Goal: Task Accomplishment & Management: Use online tool/utility

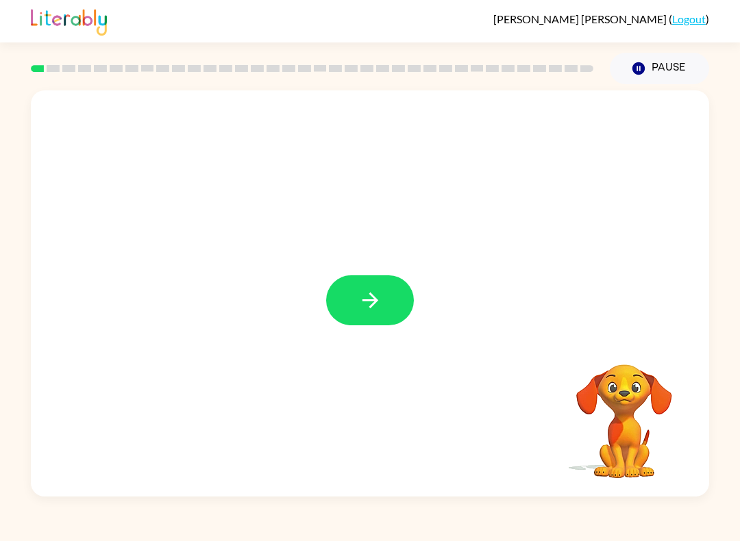
click at [370, 307] on icon "button" at bounding box center [370, 300] width 16 height 16
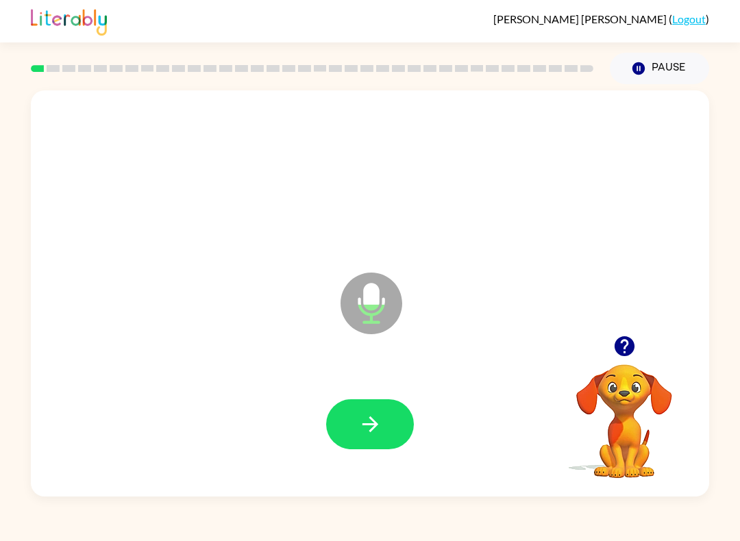
click at [371, 421] on icon "button" at bounding box center [370, 424] width 24 height 24
click at [371, 416] on icon "button" at bounding box center [370, 424] width 24 height 24
click at [366, 431] on icon "button" at bounding box center [370, 424] width 24 height 24
click at [378, 409] on button "button" at bounding box center [370, 424] width 88 height 50
click at [358, 464] on div at bounding box center [370, 424] width 651 height 117
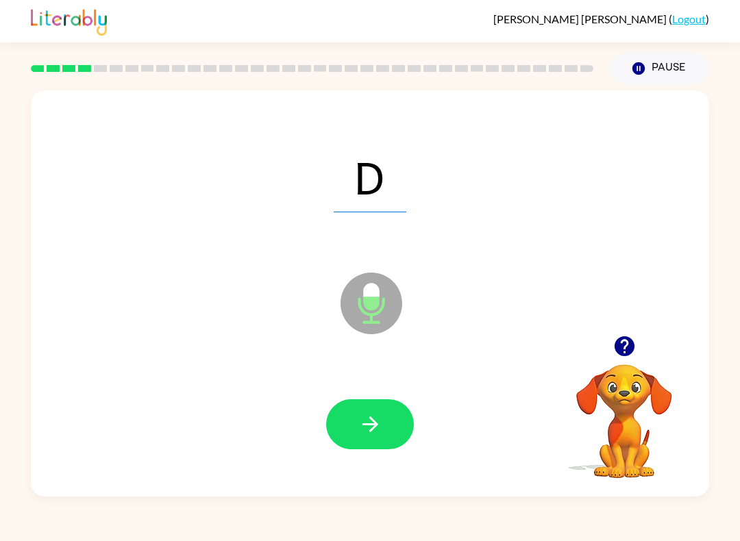
click at [381, 427] on icon "button" at bounding box center [370, 424] width 24 height 24
click at [345, 449] on button "button" at bounding box center [370, 424] width 88 height 50
click at [362, 434] on icon "button" at bounding box center [370, 424] width 24 height 24
click at [363, 429] on icon "button" at bounding box center [370, 424] width 24 height 24
click at [364, 430] on icon "button" at bounding box center [370, 424] width 24 height 24
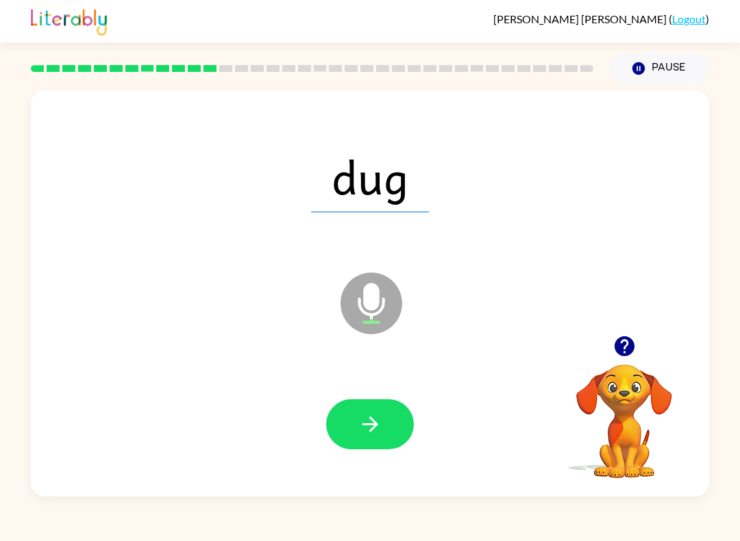
click at [360, 428] on icon "button" at bounding box center [370, 424] width 24 height 24
click at [382, 413] on icon "button" at bounding box center [370, 424] width 24 height 24
click at [379, 420] on icon "button" at bounding box center [370, 424] width 24 height 24
click at [384, 425] on button "button" at bounding box center [370, 424] width 88 height 50
click at [367, 408] on button "button" at bounding box center [370, 424] width 88 height 50
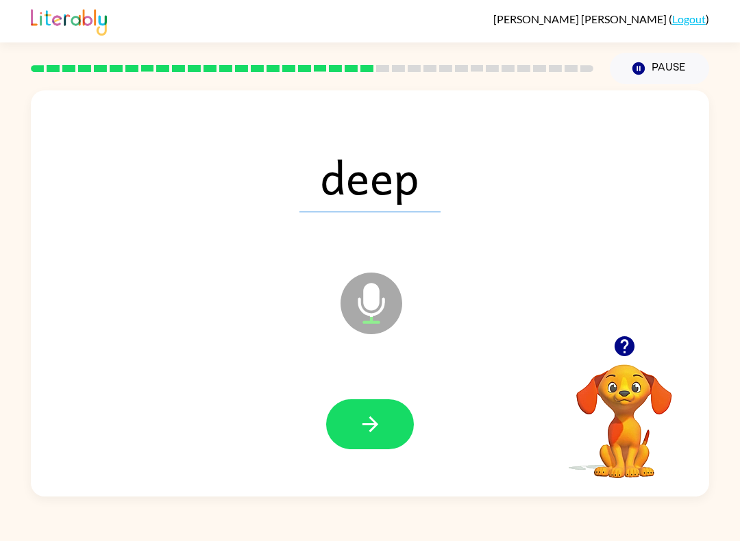
click at [377, 436] on icon "button" at bounding box center [370, 424] width 24 height 24
click at [358, 407] on button "button" at bounding box center [370, 424] width 88 height 50
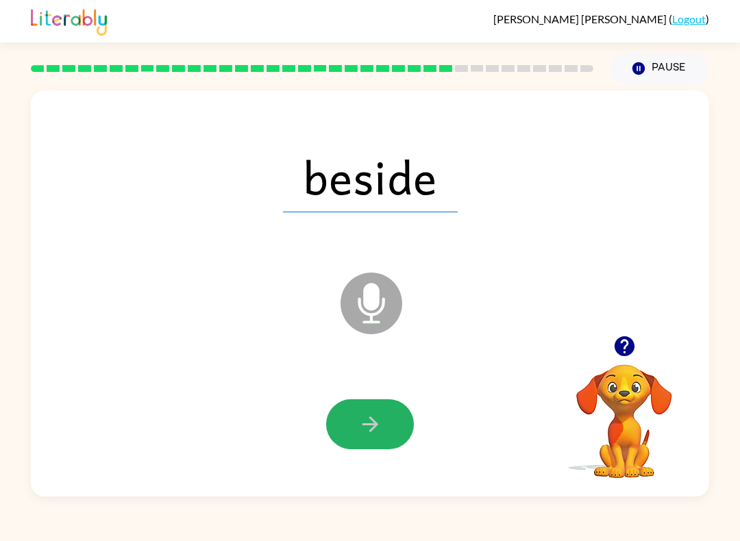
click at [364, 437] on button "button" at bounding box center [370, 424] width 88 height 50
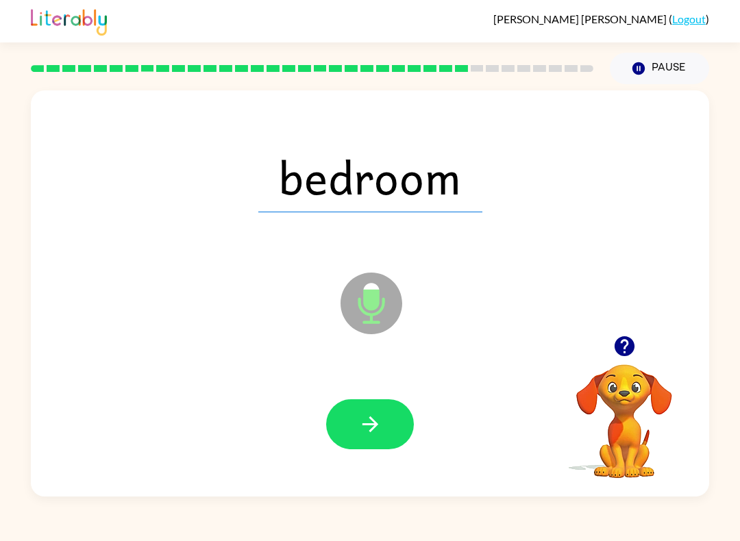
click at [355, 388] on div at bounding box center [370, 424] width 651 height 117
click at [377, 408] on button "button" at bounding box center [370, 424] width 88 height 50
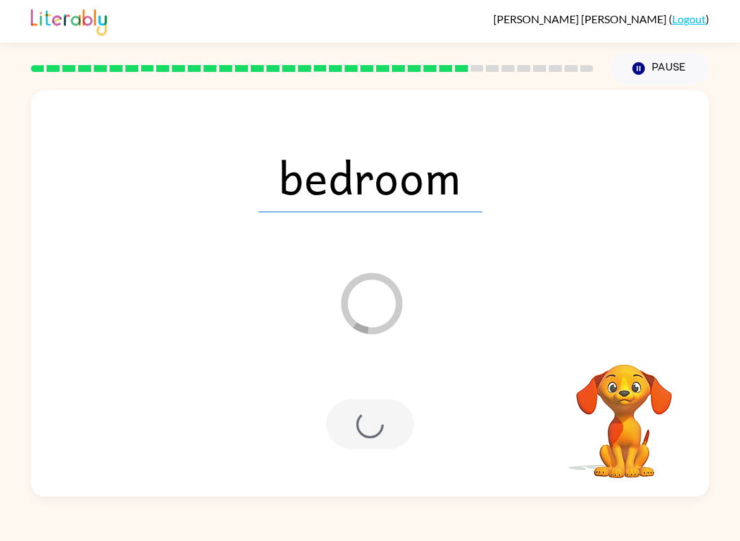
click at [383, 411] on div at bounding box center [370, 424] width 88 height 50
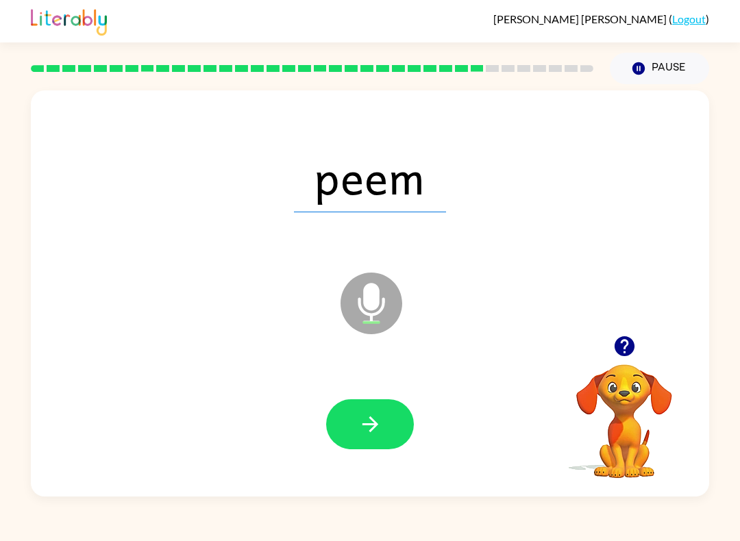
click at [382, 431] on button "button" at bounding box center [370, 424] width 88 height 50
click at [334, 418] on button "button" at bounding box center [370, 424] width 88 height 50
click at [392, 414] on button "button" at bounding box center [370, 424] width 88 height 50
click at [375, 429] on icon "button" at bounding box center [370, 424] width 24 height 24
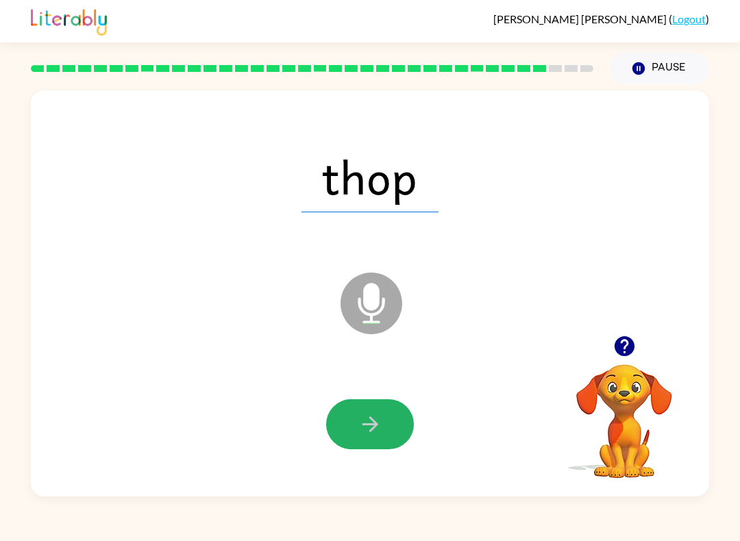
click at [349, 434] on button "button" at bounding box center [370, 424] width 88 height 50
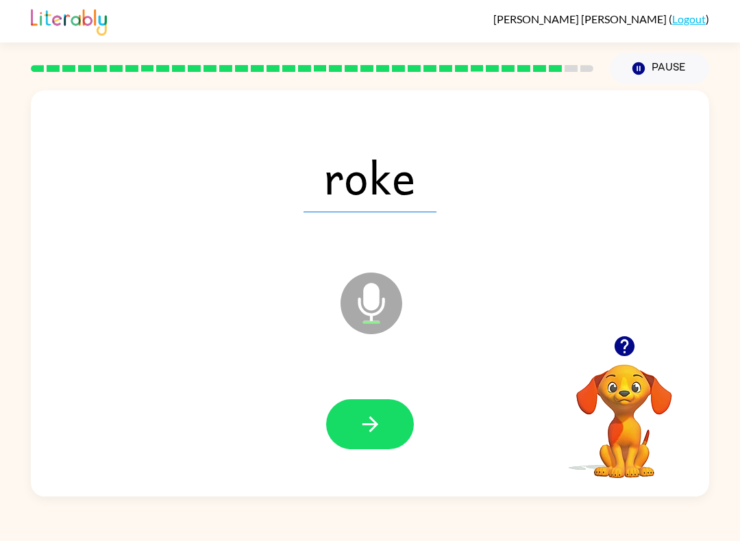
click at [349, 397] on div at bounding box center [370, 424] width 651 height 117
click at [384, 432] on button "button" at bounding box center [370, 424] width 88 height 50
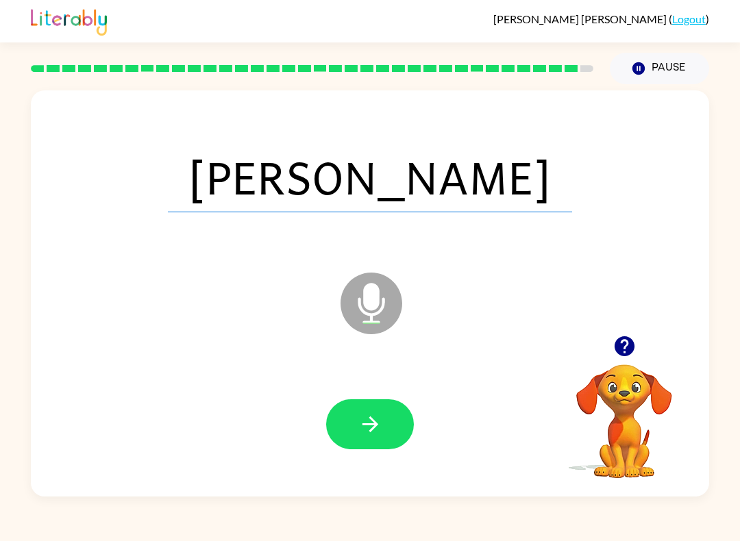
click at [384, 427] on button "button" at bounding box center [370, 424] width 88 height 50
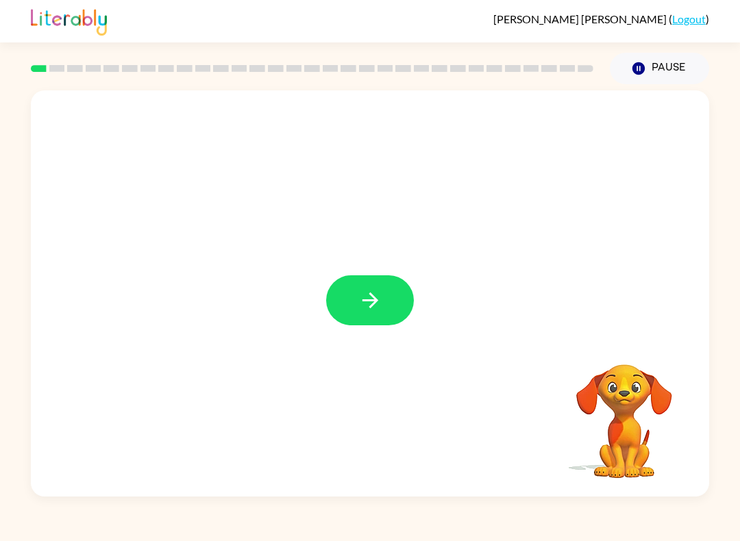
click at [369, 283] on button "button" at bounding box center [370, 300] width 88 height 50
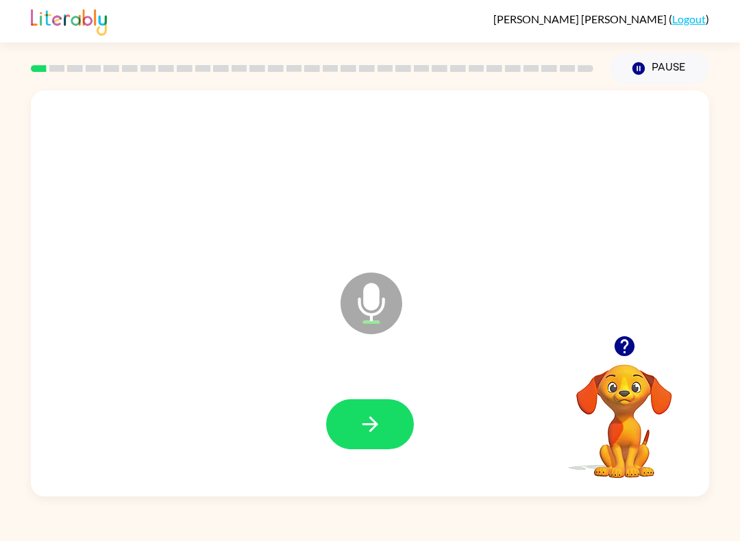
click at [349, 418] on button "button" at bounding box center [370, 424] width 88 height 50
click at [372, 407] on button "button" at bounding box center [370, 424] width 88 height 50
click at [366, 418] on icon "button" at bounding box center [370, 424] width 24 height 24
click at [350, 397] on div at bounding box center [370, 424] width 651 height 117
click at [391, 418] on button "button" at bounding box center [370, 424] width 88 height 50
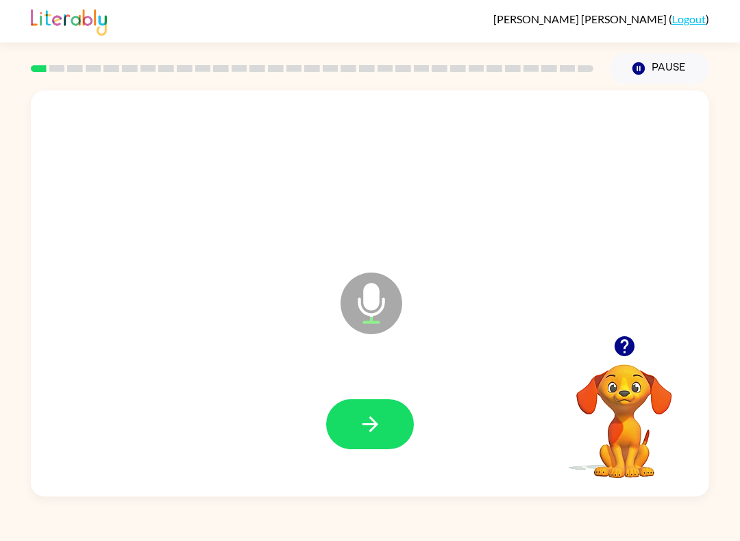
click at [350, 448] on button "button" at bounding box center [370, 424] width 88 height 50
click at [411, 434] on button "button" at bounding box center [370, 424] width 88 height 50
click at [369, 425] on div at bounding box center [370, 424] width 88 height 50
click at [373, 429] on icon "button" at bounding box center [370, 424] width 16 height 16
click at [336, 406] on button "button" at bounding box center [370, 424] width 88 height 50
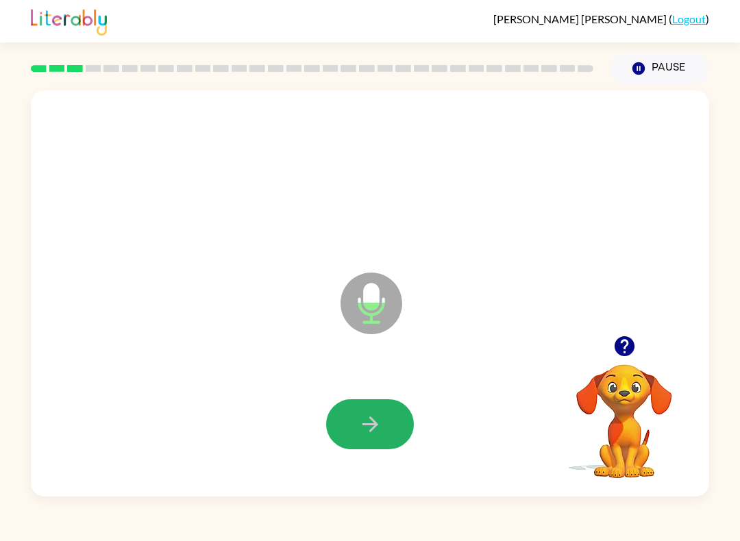
click at [368, 429] on icon "button" at bounding box center [370, 424] width 24 height 24
click at [355, 434] on button "button" at bounding box center [370, 424] width 88 height 50
click at [380, 419] on icon "button" at bounding box center [370, 424] width 24 height 24
click at [389, 411] on button "button" at bounding box center [370, 424] width 88 height 50
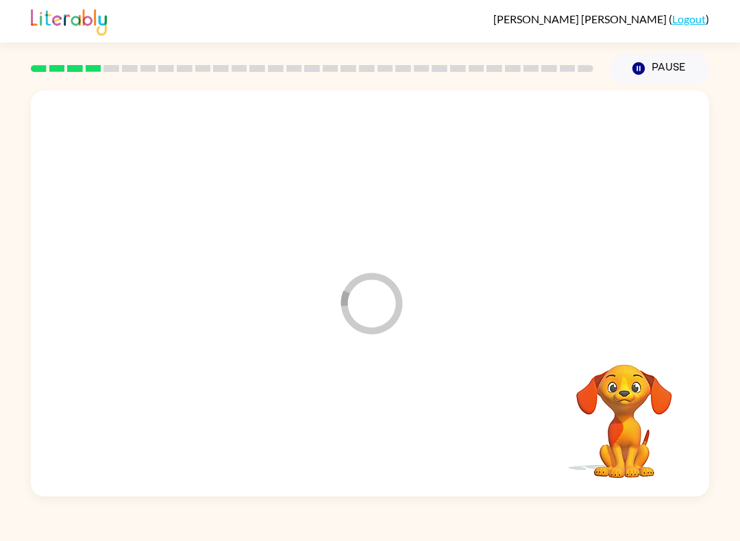
click at [611, 402] on video "Your browser must support playing .mp4 files to use Literably. Please try using…" at bounding box center [623, 411] width 137 height 137
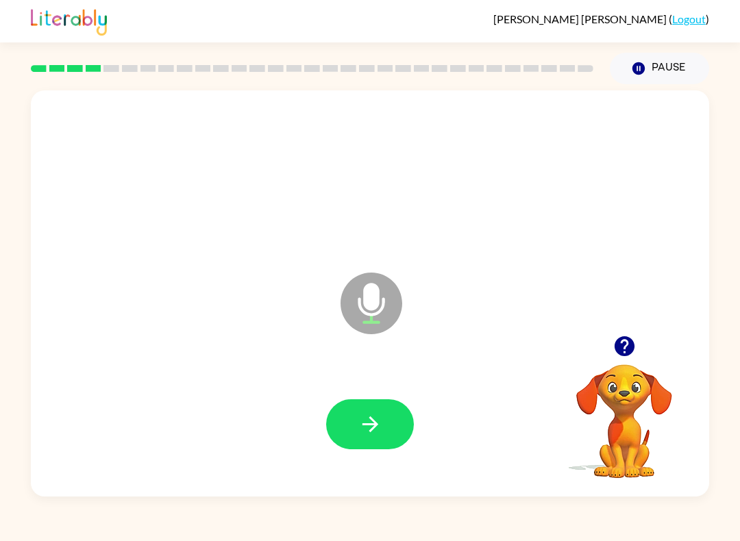
click at [383, 449] on button "button" at bounding box center [370, 424] width 88 height 50
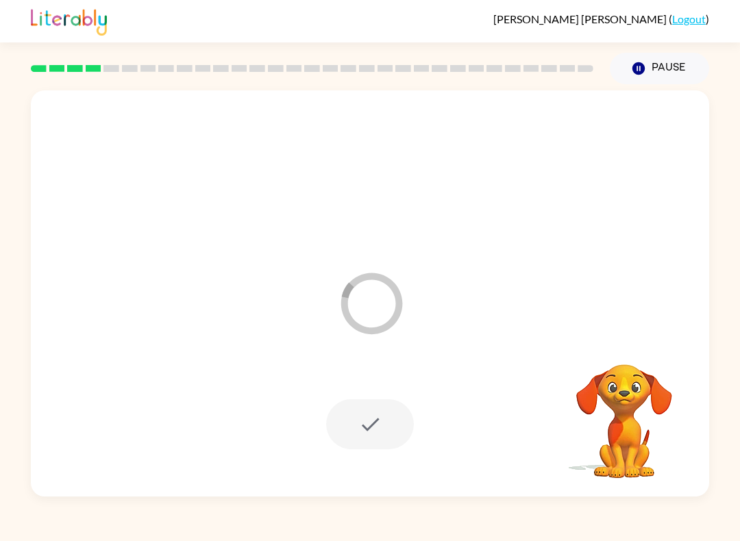
click at [436, 371] on div at bounding box center [370, 424] width 651 height 117
click at [382, 313] on icon "Loader Your response is being sent to our graders" at bounding box center [371, 303] width 82 height 82
click at [354, 418] on div at bounding box center [370, 424] width 88 height 50
click at [374, 429] on div at bounding box center [370, 424] width 88 height 50
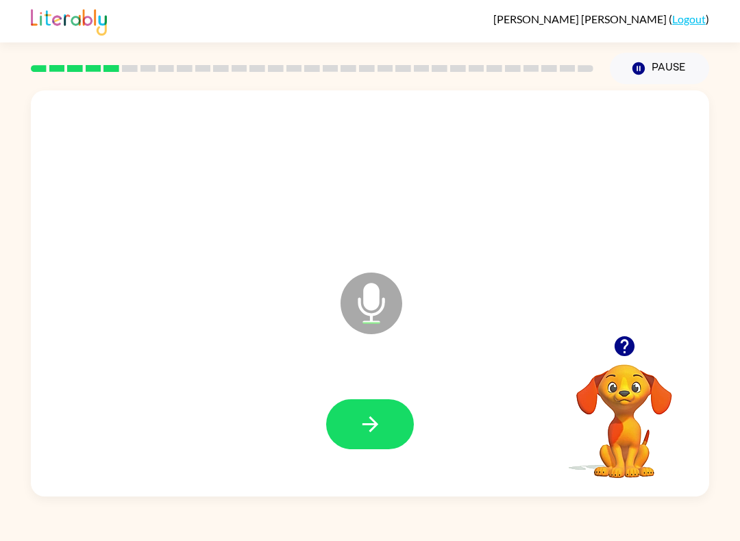
click at [343, 429] on button "button" at bounding box center [370, 424] width 88 height 50
click at [358, 429] on icon "button" at bounding box center [370, 424] width 24 height 24
click at [382, 425] on button "button" at bounding box center [370, 424] width 88 height 50
click at [361, 426] on icon "button" at bounding box center [370, 424] width 24 height 24
click at [384, 419] on button "button" at bounding box center [370, 424] width 88 height 50
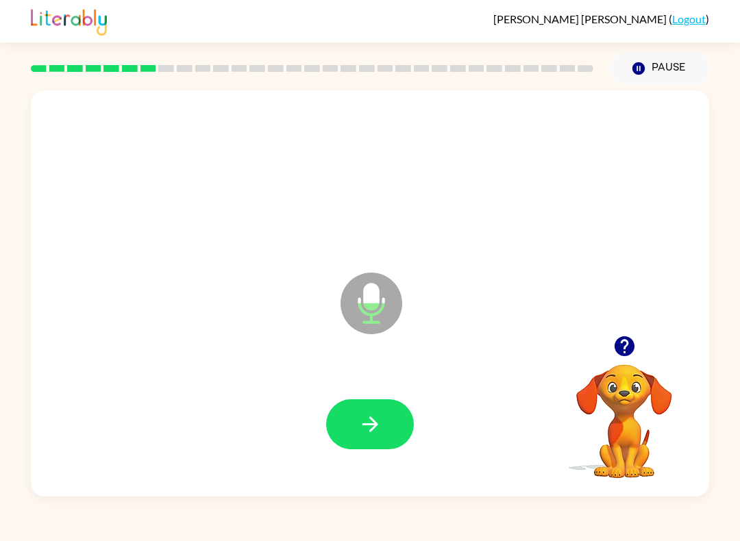
click at [374, 432] on icon "button" at bounding box center [370, 424] width 24 height 24
click at [384, 410] on button "button" at bounding box center [370, 424] width 88 height 50
click at [368, 418] on icon "button" at bounding box center [370, 424] width 24 height 24
click at [373, 418] on icon "button" at bounding box center [370, 424] width 24 height 24
click at [362, 423] on icon "button" at bounding box center [370, 424] width 24 height 24
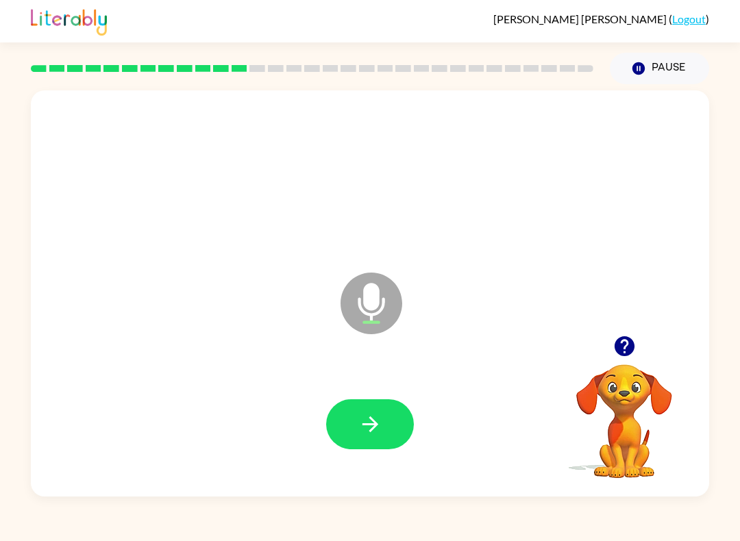
click at [375, 442] on button "button" at bounding box center [370, 424] width 88 height 50
click at [381, 426] on icon "button" at bounding box center [370, 424] width 24 height 24
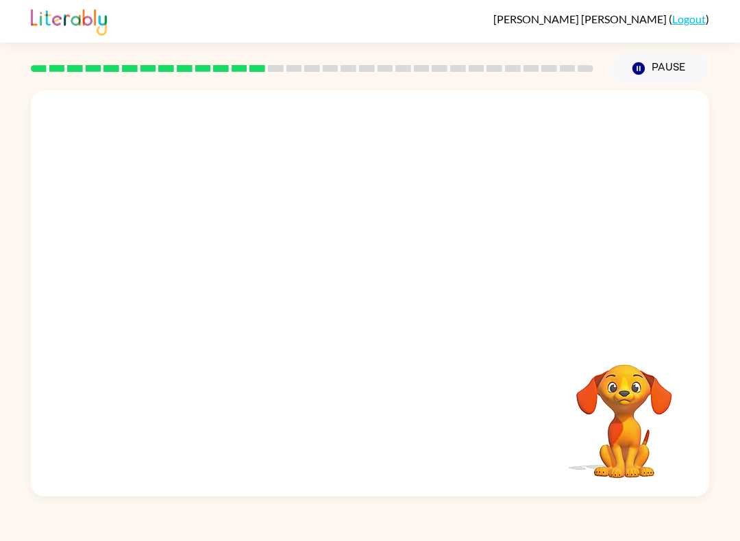
click at [498, 350] on div "Your browser must support playing .mp4 files to use Literably. Please try using…" at bounding box center [370, 293] width 678 height 406
click at [498, 349] on div "Your browser must support playing .mp4 files to use Literably. Please try using…" at bounding box center [370, 293] width 678 height 406
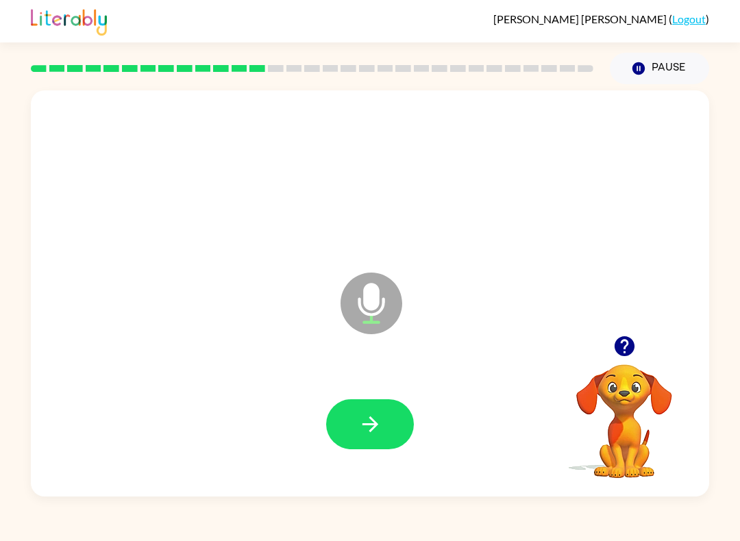
click at [341, 427] on button "button" at bounding box center [370, 424] width 88 height 50
click at [372, 418] on icon "button" at bounding box center [370, 424] width 24 height 24
click at [381, 423] on icon "button" at bounding box center [370, 424] width 24 height 24
click at [387, 412] on button "button" at bounding box center [370, 424] width 88 height 50
click at [373, 424] on icon "button" at bounding box center [370, 424] width 24 height 24
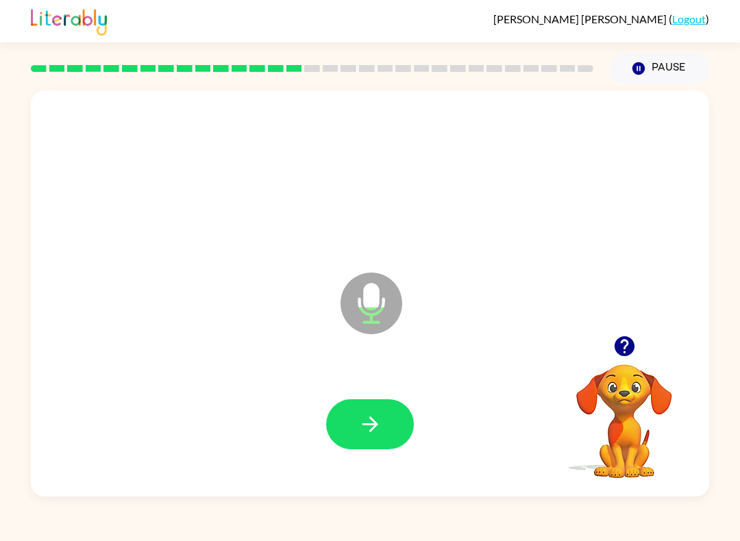
click at [390, 419] on button "button" at bounding box center [370, 424] width 88 height 50
click at [381, 412] on button "button" at bounding box center [370, 424] width 88 height 50
click at [399, 447] on button "button" at bounding box center [370, 424] width 88 height 50
click at [376, 422] on icon "button" at bounding box center [370, 424] width 24 height 24
click at [387, 442] on button "button" at bounding box center [370, 424] width 88 height 50
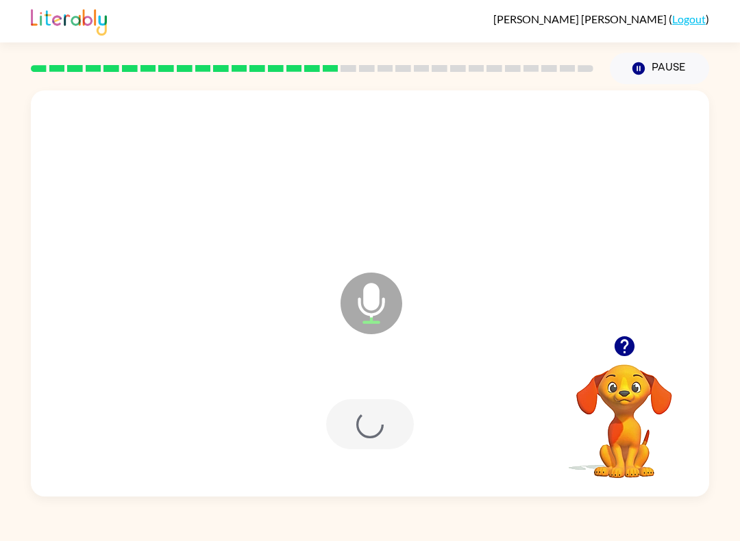
click at [386, 442] on div at bounding box center [370, 424] width 88 height 50
click at [383, 404] on button "button" at bounding box center [370, 424] width 88 height 50
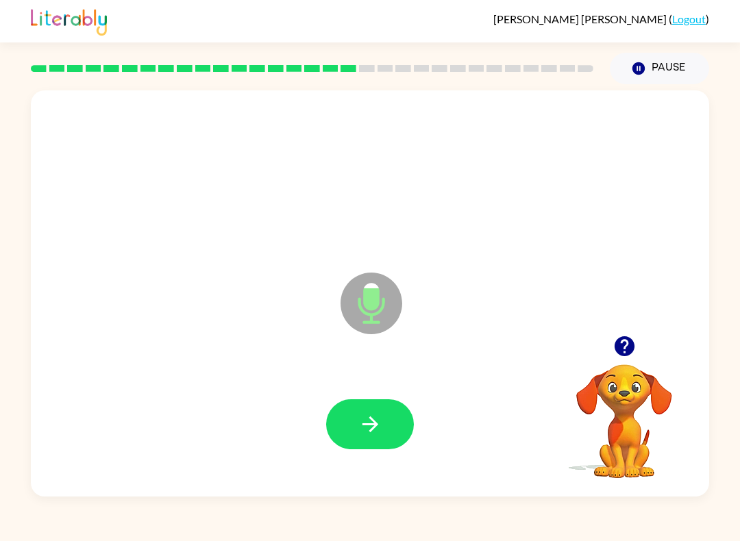
click at [392, 471] on div at bounding box center [370, 424] width 651 height 117
click at [371, 432] on icon "button" at bounding box center [370, 424] width 16 height 16
click at [371, 442] on button "button" at bounding box center [370, 424] width 88 height 50
click at [408, 409] on button "button" at bounding box center [370, 424] width 88 height 50
click at [388, 427] on button "button" at bounding box center [370, 424] width 88 height 50
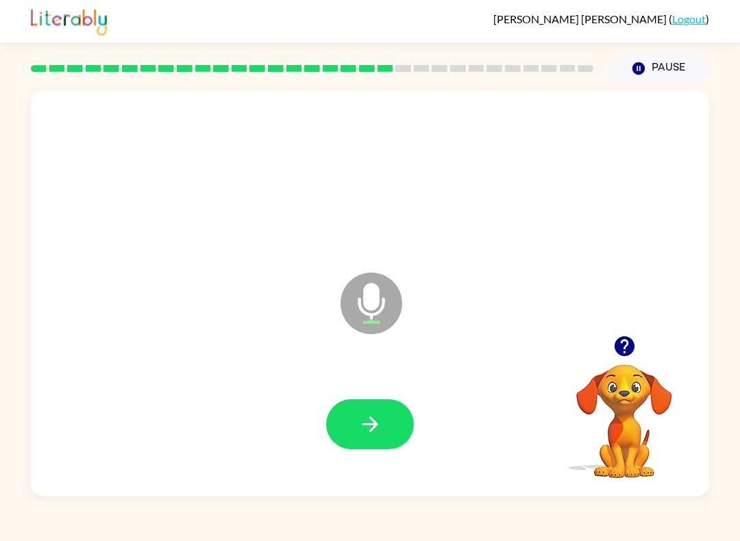
click at [384, 422] on button "button" at bounding box center [370, 424] width 88 height 50
click at [364, 427] on icon "button" at bounding box center [370, 424] width 24 height 24
click at [359, 427] on icon "button" at bounding box center [370, 424] width 24 height 24
click at [397, 416] on button "button" at bounding box center [370, 424] width 88 height 50
click at [389, 414] on button "button" at bounding box center [370, 424] width 88 height 50
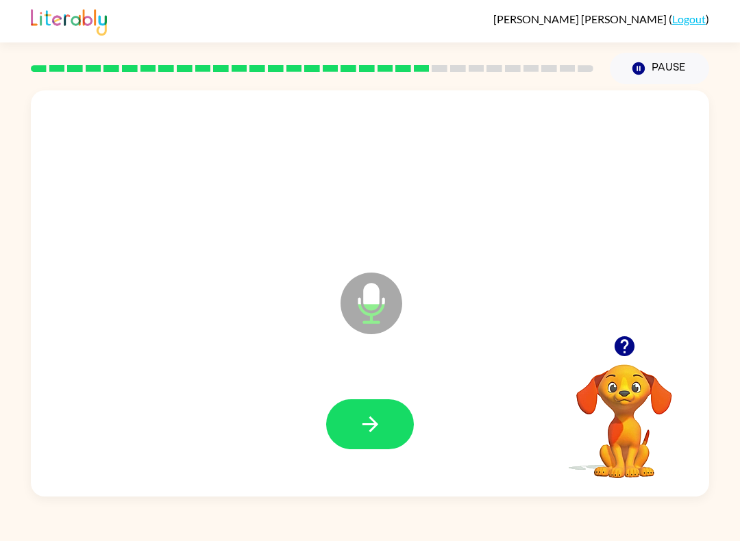
click at [365, 405] on button "button" at bounding box center [370, 424] width 88 height 50
click at [403, 431] on button "button" at bounding box center [370, 424] width 88 height 50
click at [360, 408] on button "button" at bounding box center [370, 424] width 88 height 50
click at [373, 438] on button "button" at bounding box center [370, 424] width 88 height 50
click at [396, 414] on button "button" at bounding box center [370, 424] width 88 height 50
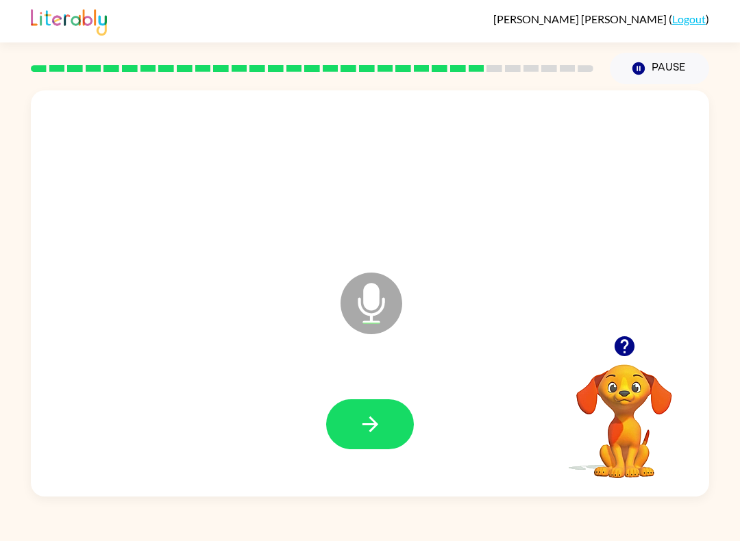
click at [384, 421] on button "button" at bounding box center [370, 424] width 88 height 50
click at [384, 445] on button "button" at bounding box center [370, 424] width 88 height 50
click at [355, 438] on button "button" at bounding box center [370, 424] width 88 height 50
click at [338, 412] on button "button" at bounding box center [370, 424] width 88 height 50
click at [395, 424] on button "button" at bounding box center [370, 424] width 88 height 50
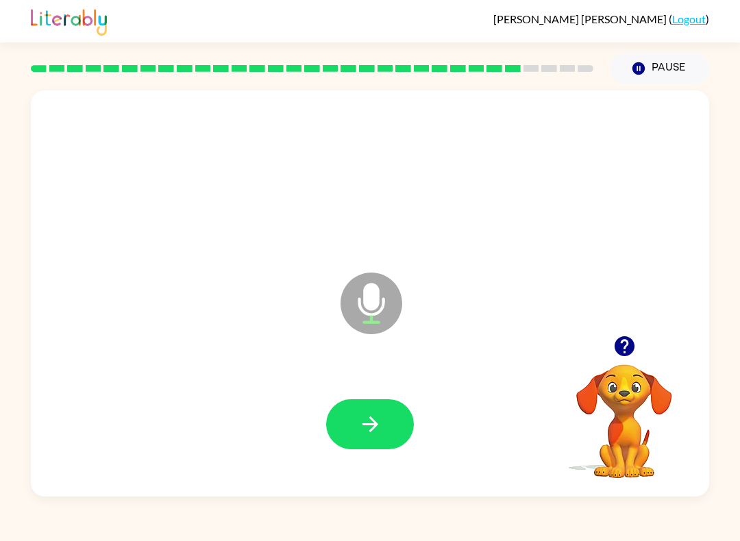
click at [360, 428] on icon "button" at bounding box center [370, 424] width 24 height 24
click at [380, 418] on icon "button" at bounding box center [370, 424] width 24 height 24
click at [372, 442] on button "button" at bounding box center [370, 424] width 88 height 50
click at [355, 432] on button "button" at bounding box center [370, 424] width 88 height 50
click at [394, 440] on button "button" at bounding box center [370, 424] width 88 height 50
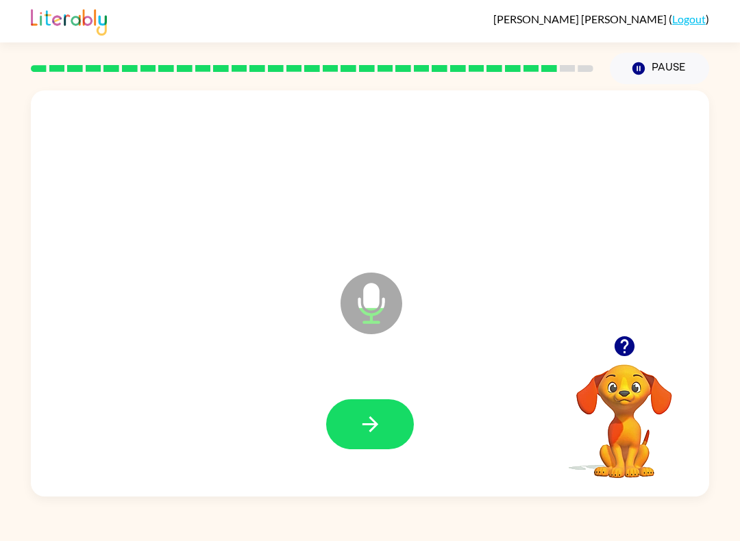
click at [351, 414] on button "button" at bounding box center [370, 424] width 88 height 50
click at [371, 420] on icon "button" at bounding box center [370, 424] width 16 height 16
click at [393, 427] on button "button" at bounding box center [370, 424] width 88 height 50
